Goal: Information Seeking & Learning: Learn about a topic

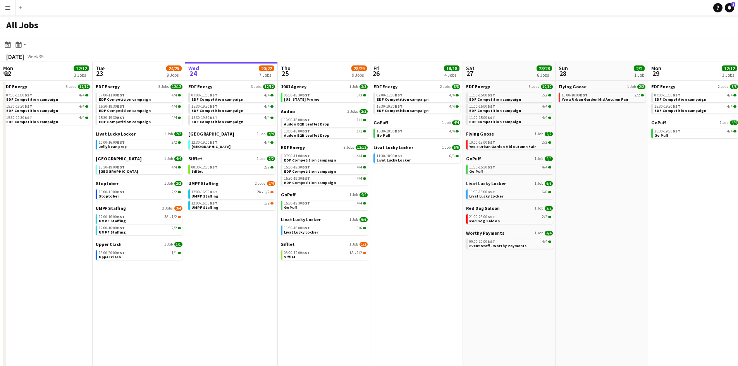
scroll to position [0, 228]
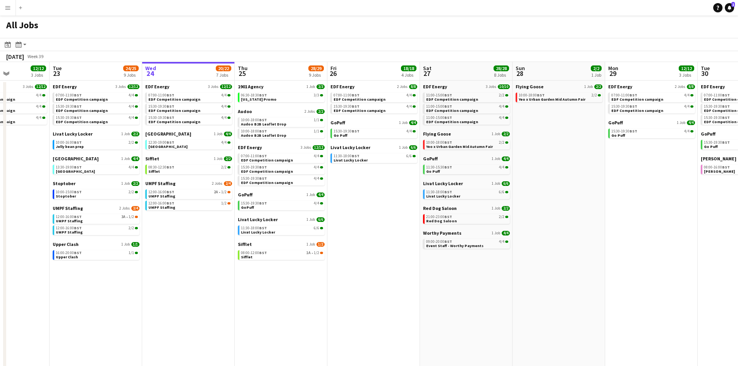
drag, startPoint x: 415, startPoint y: 243, endPoint x: 372, endPoint y: 243, distance: 43.0
click at [372, 243] on app-calendar-viewport "Sat 20 20/21 9 Jobs Sun 21 2/2 1 Job Mon 22 12/12 3 Jobs Tue 23 24/25 9 Jobs We…" at bounding box center [369, 234] width 738 height 345
click at [190, 194] on div "12:00-16:00 BST 2A • 1/2" at bounding box center [189, 192] width 82 height 4
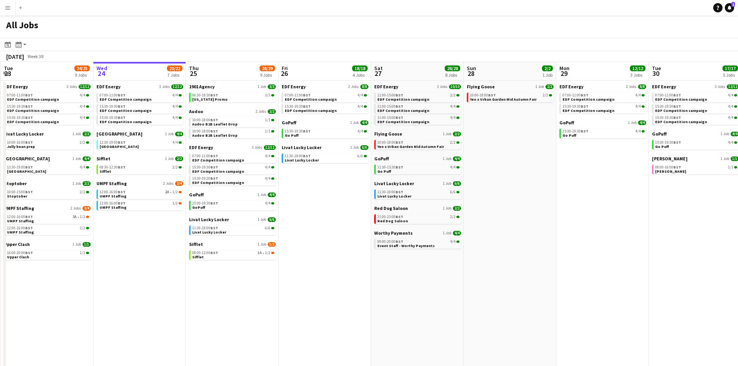
scroll to position [0, 284]
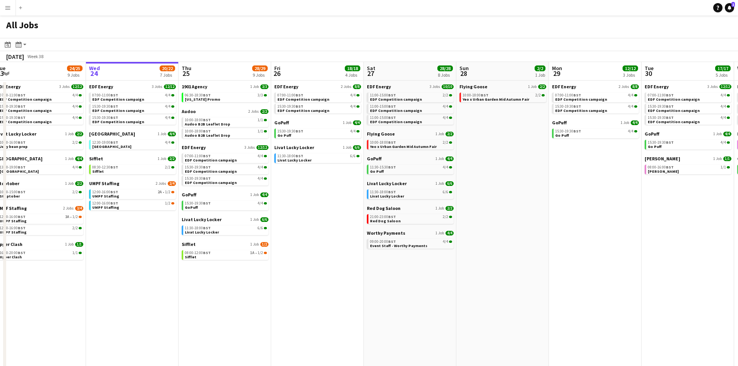
drag, startPoint x: 397, startPoint y: 182, endPoint x: 336, endPoint y: 225, distance: 74.5
click at [341, 225] on app-calendar-viewport "Sat 20 20/21 9 Jobs Sun 21 2/2 1 Job Mon 22 12/12 3 Jobs Tue 23 24/25 9 Jobs We…" at bounding box center [369, 234] width 738 height 345
click at [196, 258] on link "08:00-12:00 BST 1A • 1/2 Sifflet" at bounding box center [226, 254] width 82 height 9
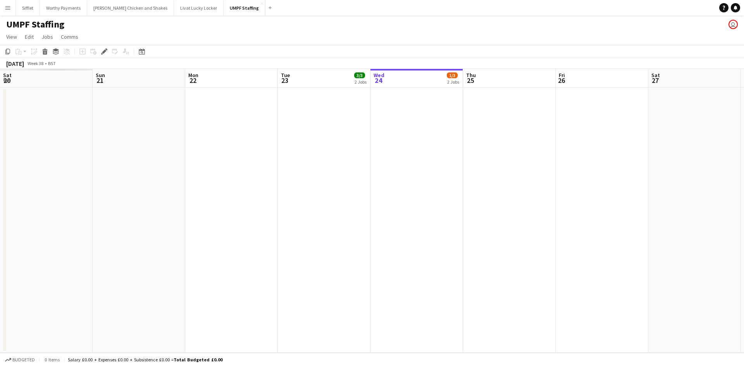
scroll to position [0, 267]
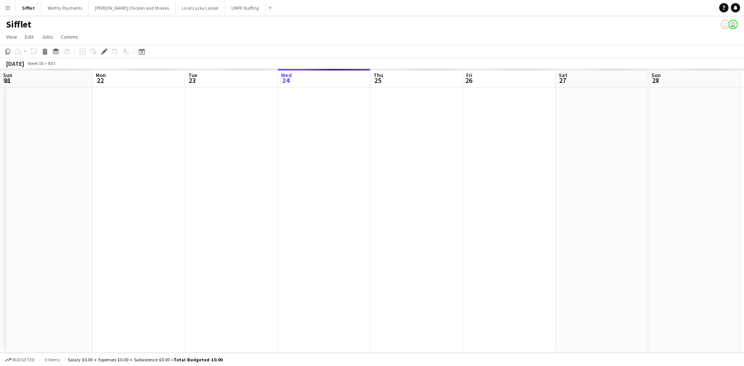
scroll to position [0, 267]
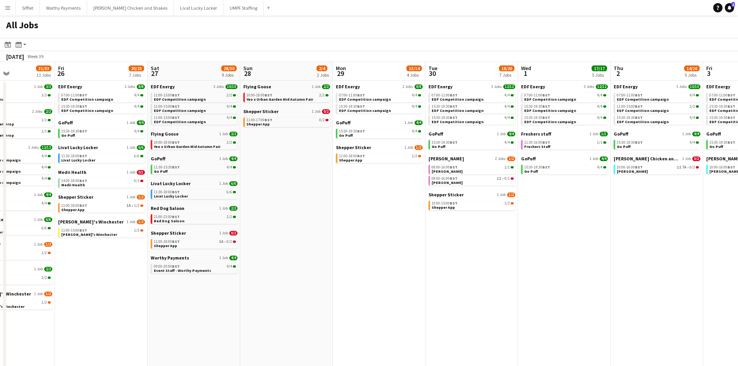
scroll to position [0, 227]
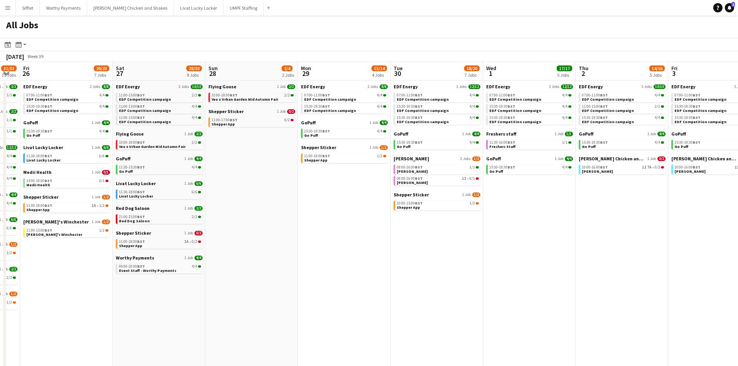
drag, startPoint x: 574, startPoint y: 215, endPoint x: 319, endPoint y: 207, distance: 255.4
click at [317, 208] on app-calendar-viewport "Tue 23 24/24 9 Jobs Wed 24 19/21 7 Jobs Thu 25 31/33 11 Jobs Fri 26 20/23 7 Job…" at bounding box center [369, 234] width 738 height 345
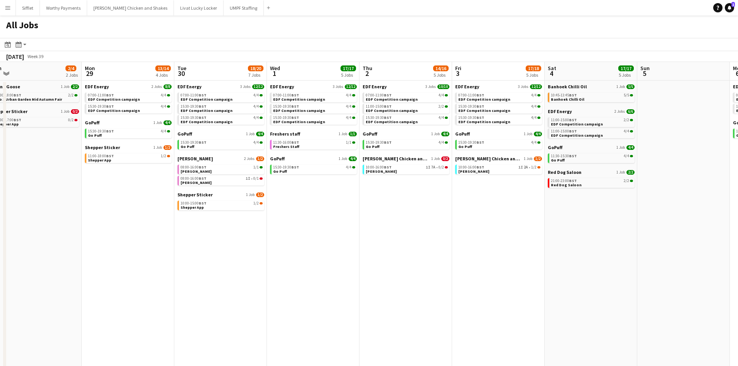
drag, startPoint x: 567, startPoint y: 232, endPoint x: 418, endPoint y: 232, distance: 148.8
click at [245, 219] on app-calendar-viewport "Fri 26 20/23 7 Jobs Sat 27 28/30 9 Jobs Sun 28 2/4 2 Jobs Mon 29 13/14 4 Jobs T…" at bounding box center [369, 234] width 738 height 345
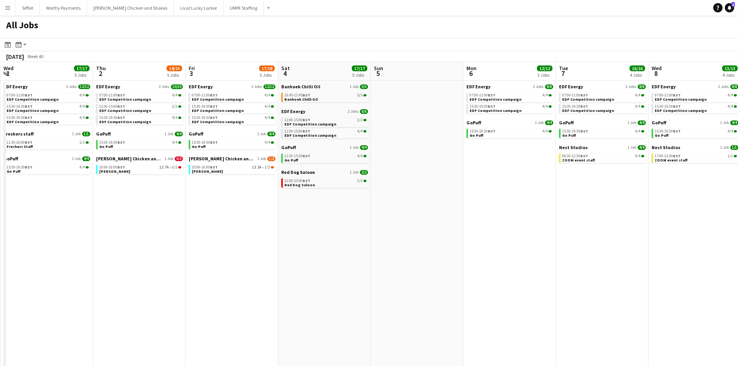
scroll to position [0, 370]
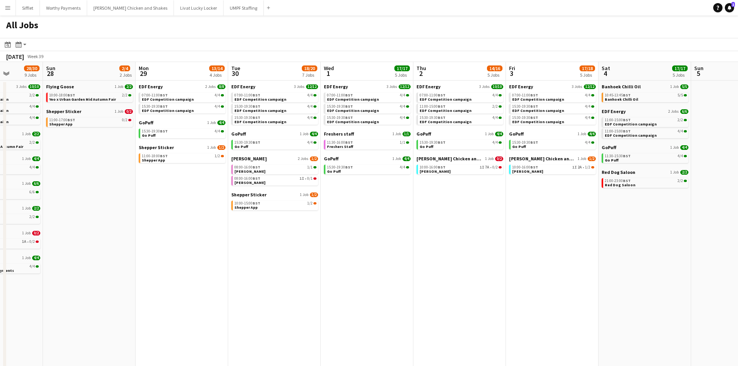
drag, startPoint x: 528, startPoint y: 236, endPoint x: 601, endPoint y: 193, distance: 84.6
click at [601, 193] on app-calendar-viewport "Thu 25 31/33 11 Jobs Fri 26 20/23 7 Jobs Sat 27 28/30 9 Jobs Sun 28 2/4 2 Jobs …" at bounding box center [369, 234] width 738 height 345
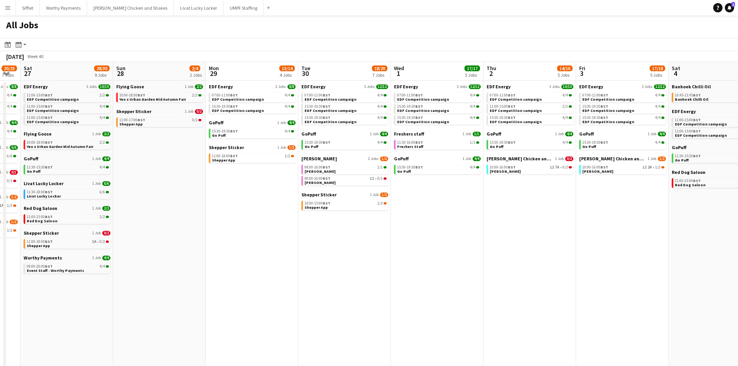
drag, startPoint x: 253, startPoint y: 224, endPoint x: 561, endPoint y: 231, distance: 308.9
click at [607, 231] on app-calendar-viewport "Thu 25 31/33 11 Jobs Fri 26 20/23 7 Jobs Sat 27 28/30 9 Jobs Sun 28 2/4 2 Jobs …" at bounding box center [369, 234] width 738 height 345
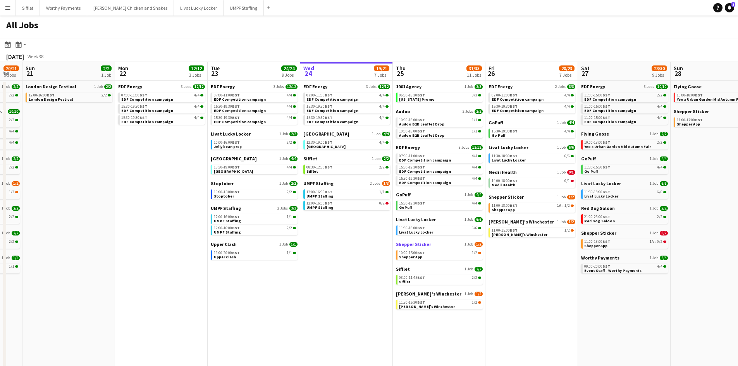
drag, startPoint x: 332, startPoint y: 238, endPoint x: 446, endPoint y: 243, distance: 113.6
click at [580, 238] on app-calendar-viewport "Fri 19 22/22 9 Jobs Sat 20 20/21 9 Jobs Sun 21 2/2 1 Job Mon 22 12/12 3 Jobs Tu…" at bounding box center [369, 234] width 738 height 345
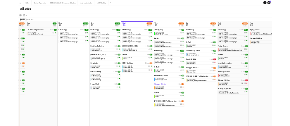
scroll to position [0, 163]
